Goal: Task Accomplishment & Management: Manage account settings

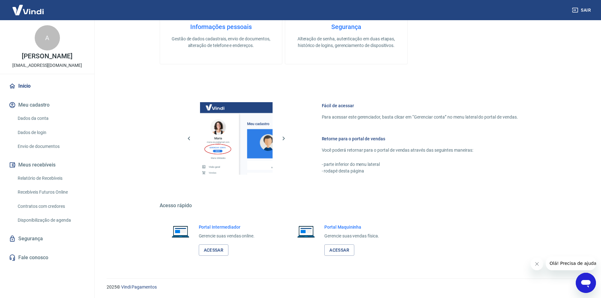
click at [32, 105] on button "Meu cadastro" at bounding box center [47, 105] width 79 height 14
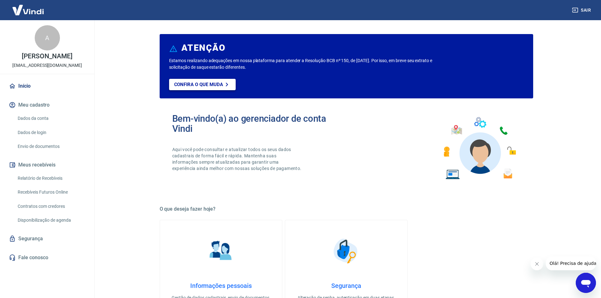
click at [216, 86] on p "Confira o que muda" at bounding box center [198, 85] width 49 height 6
click at [42, 166] on button "Meus recebíveis" at bounding box center [47, 165] width 79 height 14
click at [45, 109] on button "Meu cadastro" at bounding box center [47, 105] width 79 height 14
click at [45, 115] on link "Dados da conta" at bounding box center [51, 118] width 72 height 13
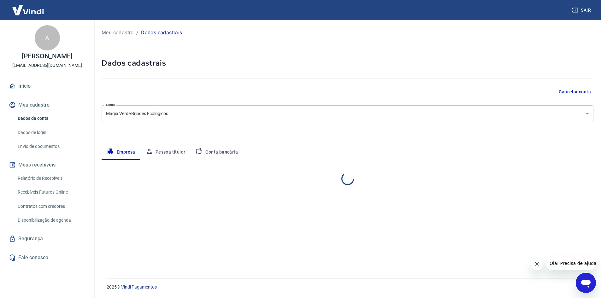
select select "SP"
select select "business"
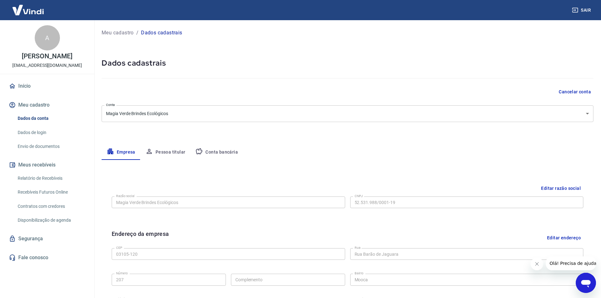
click at [54, 125] on link "Dados da conta" at bounding box center [51, 118] width 72 height 13
click at [52, 132] on link "Dados de login" at bounding box center [51, 132] width 72 height 13
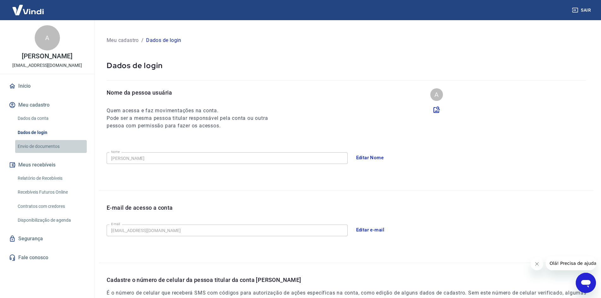
click at [49, 150] on link "Envio de documentos" at bounding box center [51, 146] width 72 height 13
